Goal: Transaction & Acquisition: Download file/media

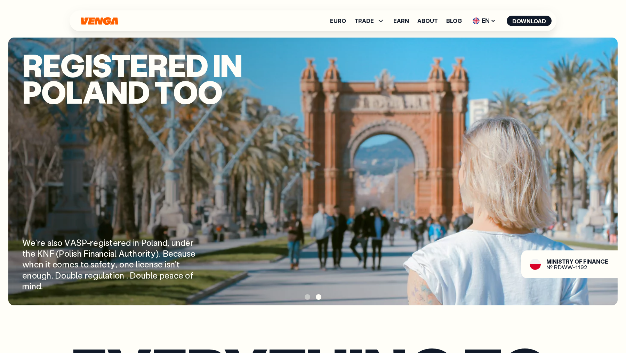
scroll to position [1029, 0]
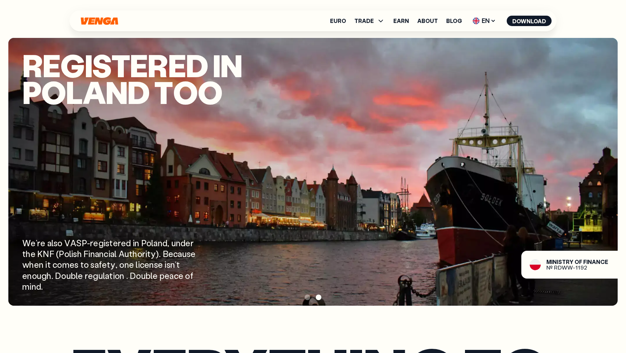
click at [307, 297] on span at bounding box center [308, 298] width 6 height 6
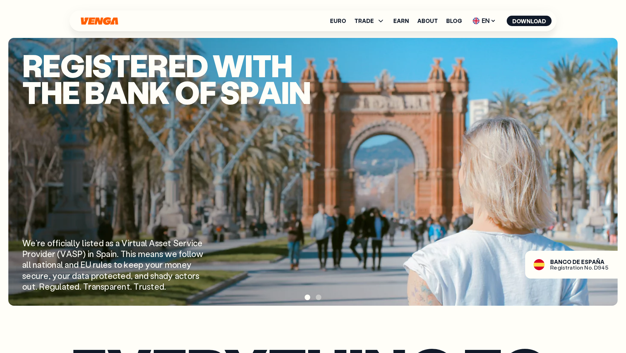
click at [319, 297] on span at bounding box center [319, 298] width 6 height 6
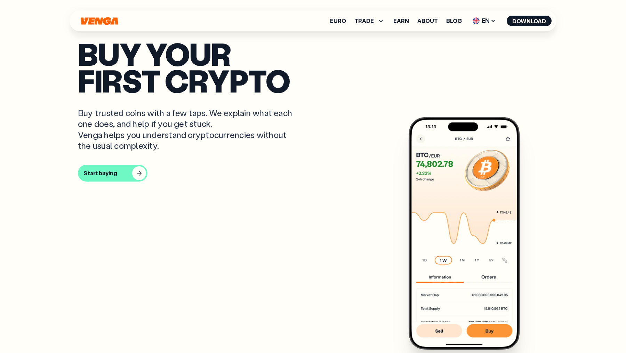
scroll to position [294, 0]
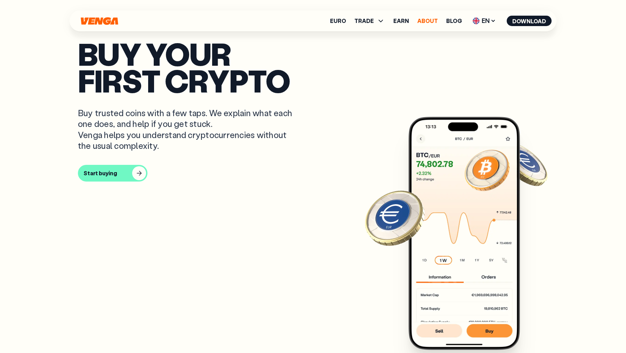
click at [427, 18] on link "About" at bounding box center [427, 21] width 21 height 6
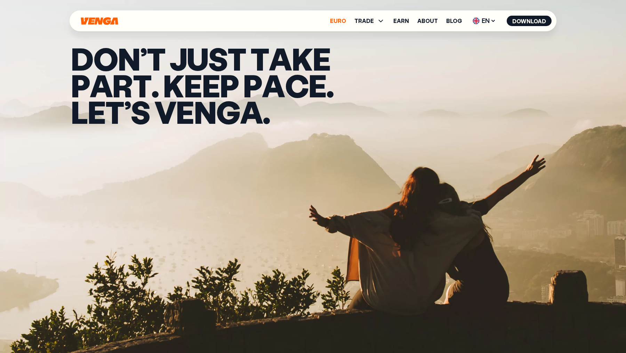
click at [346, 21] on link "Euro" at bounding box center [338, 21] width 16 height 6
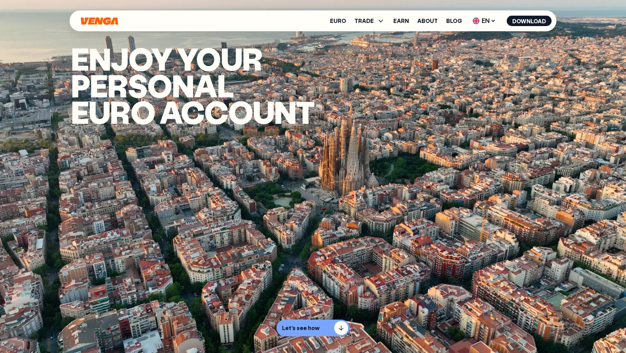
click at [98, 22] on icon "Home" at bounding box center [99, 21] width 37 height 8
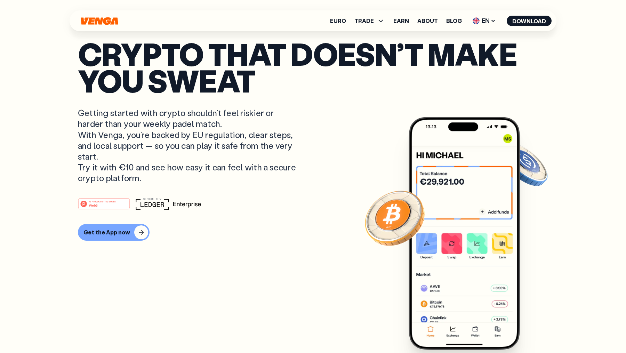
click at [115, 235] on div "Get the App now" at bounding box center [106, 232] width 47 height 7
